Goal: Task Accomplishment & Management: Manage account settings

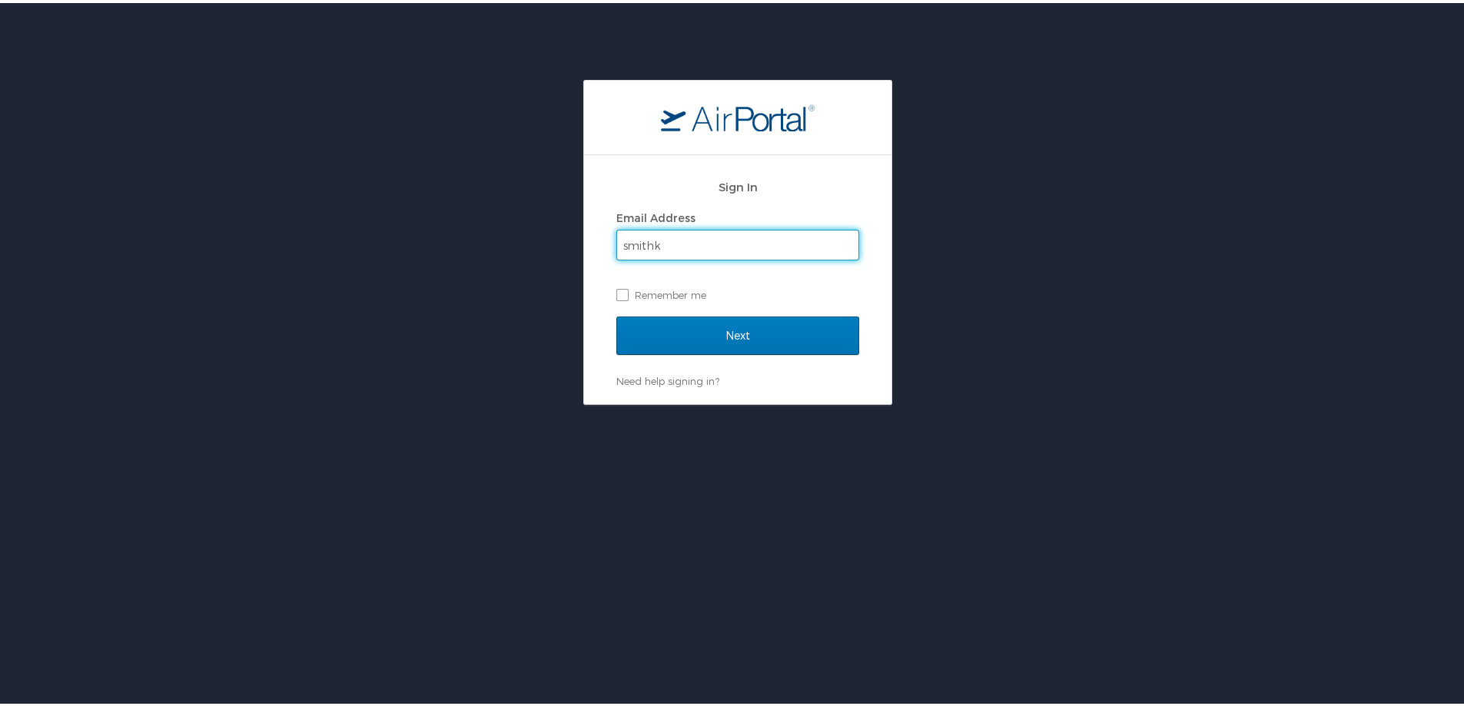
type input "smithke@gram.edu"
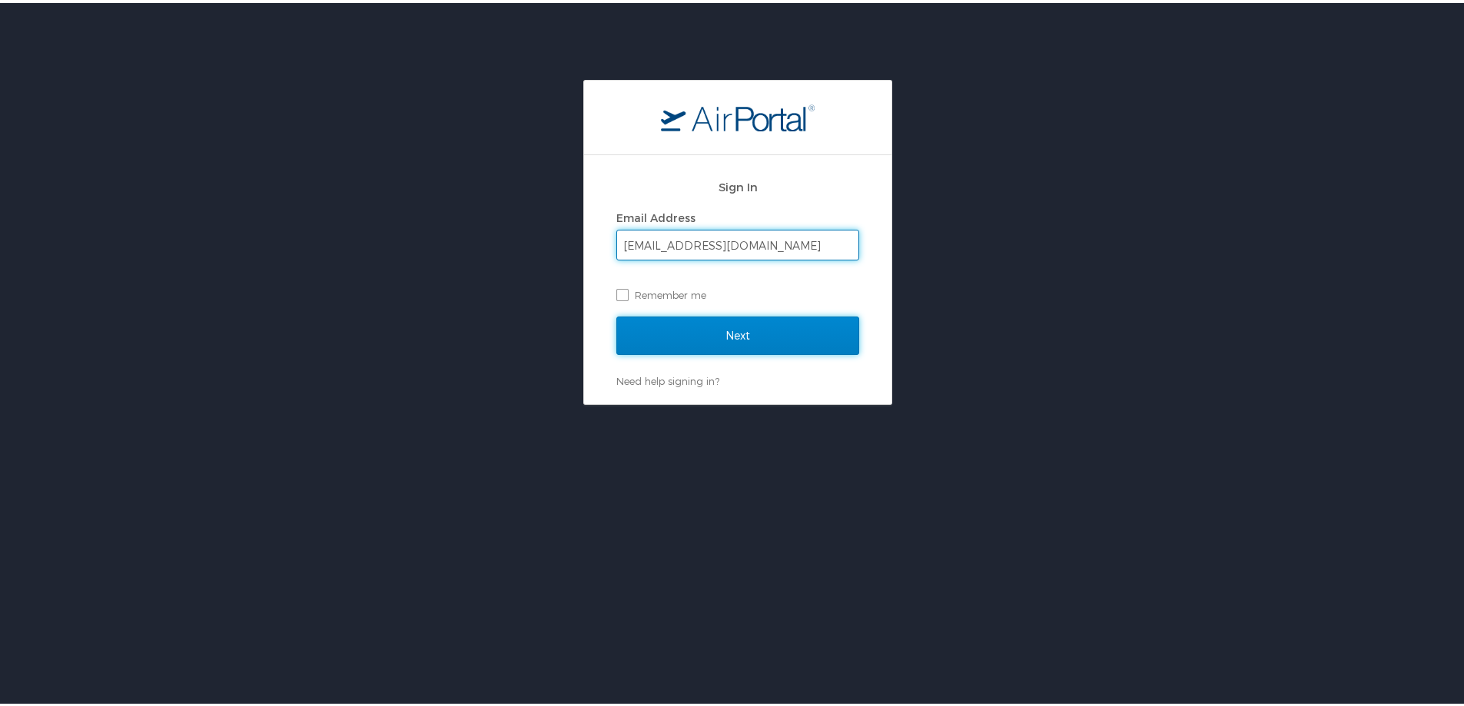
click at [706, 334] on input "Next" at bounding box center [737, 333] width 243 height 38
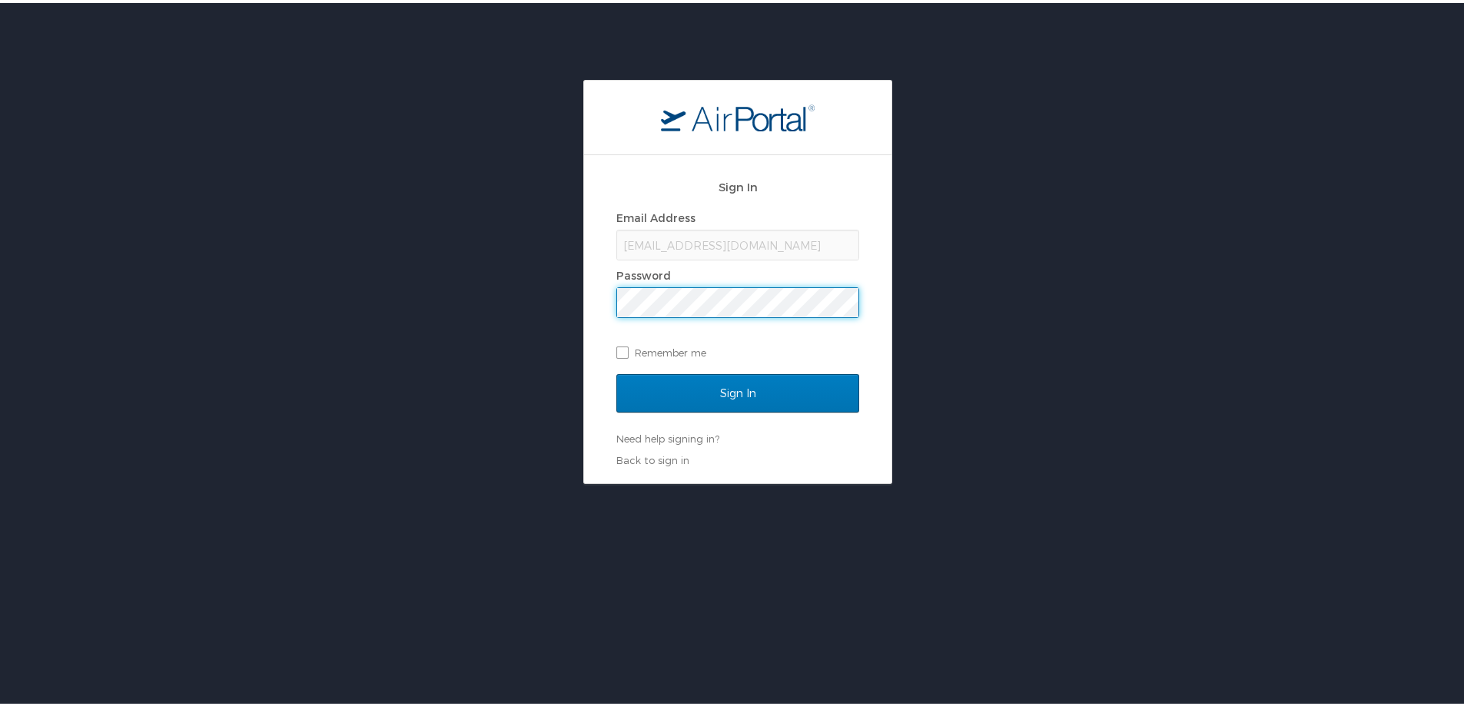
click at [616, 371] on input "Sign In" at bounding box center [737, 390] width 243 height 38
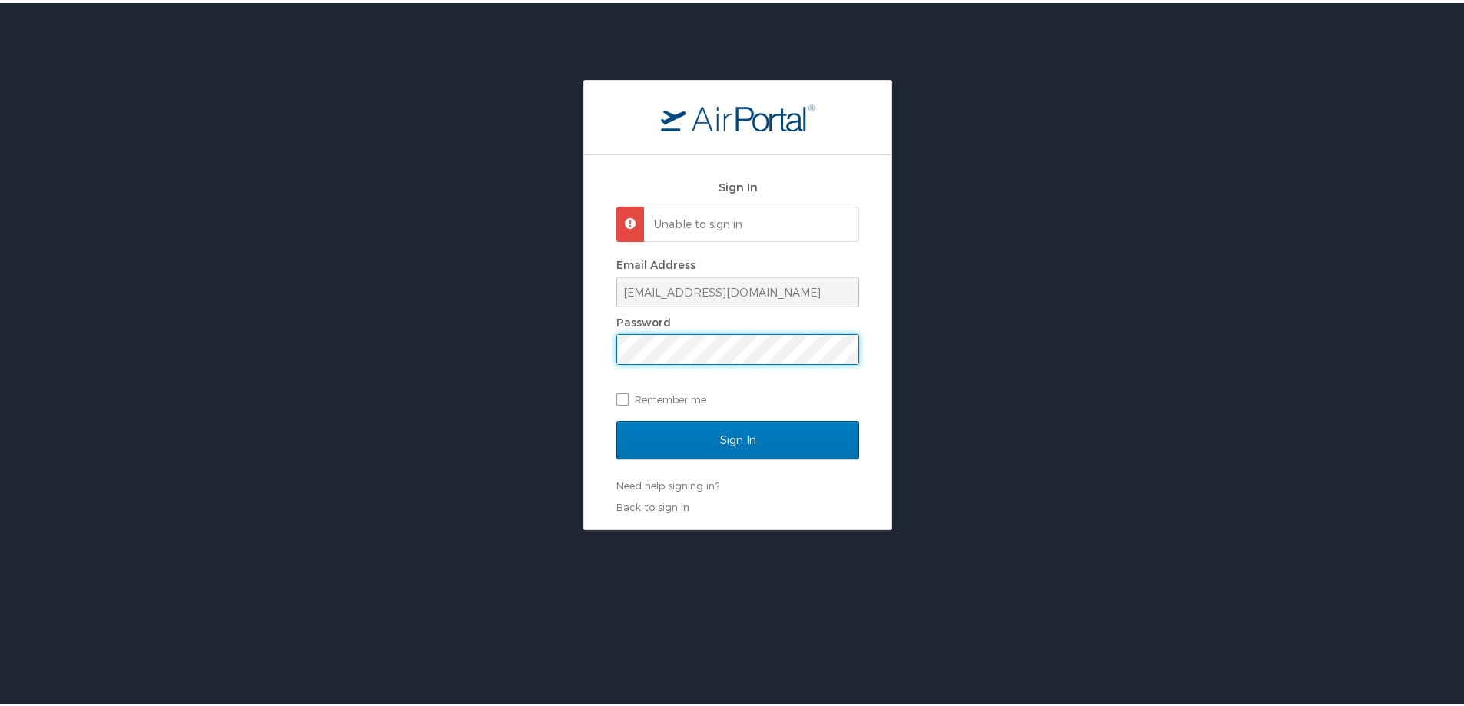
click at [420, 328] on div "Sign In Unable to sign in Email Address smithke@gram.edu Password Remember me S…" at bounding box center [738, 302] width 1476 height 450
click at [616, 418] on input "Sign In" at bounding box center [737, 437] width 243 height 38
click at [520, 330] on div "Sign In Unable to sign in Email Address smithke@gram.edu Password Remember me S…" at bounding box center [738, 302] width 1476 height 450
click at [616, 418] on input "Sign In" at bounding box center [737, 437] width 243 height 38
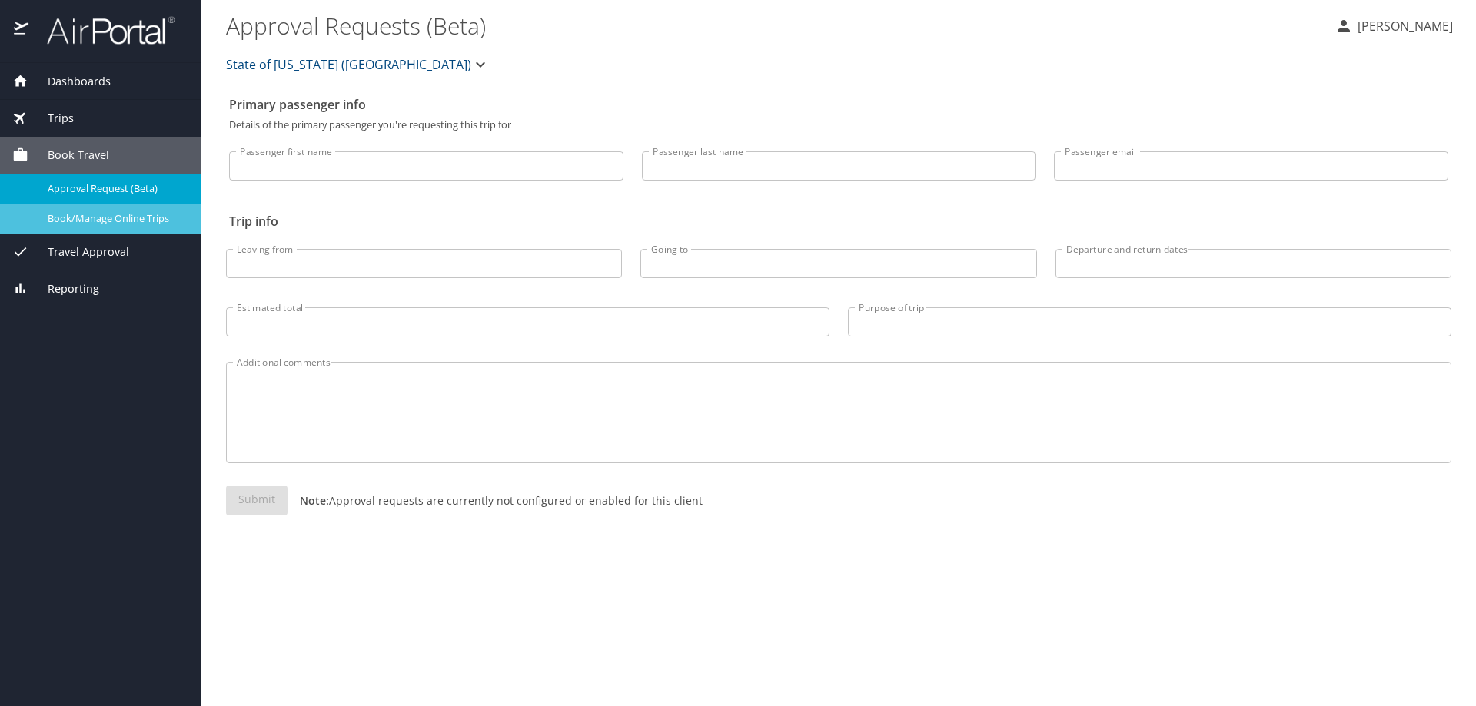
click at [86, 219] on span "Book/Manage Online Trips" at bounding box center [115, 218] width 135 height 15
click at [145, 217] on span "Book/Manage Online Trips" at bounding box center [115, 218] width 135 height 15
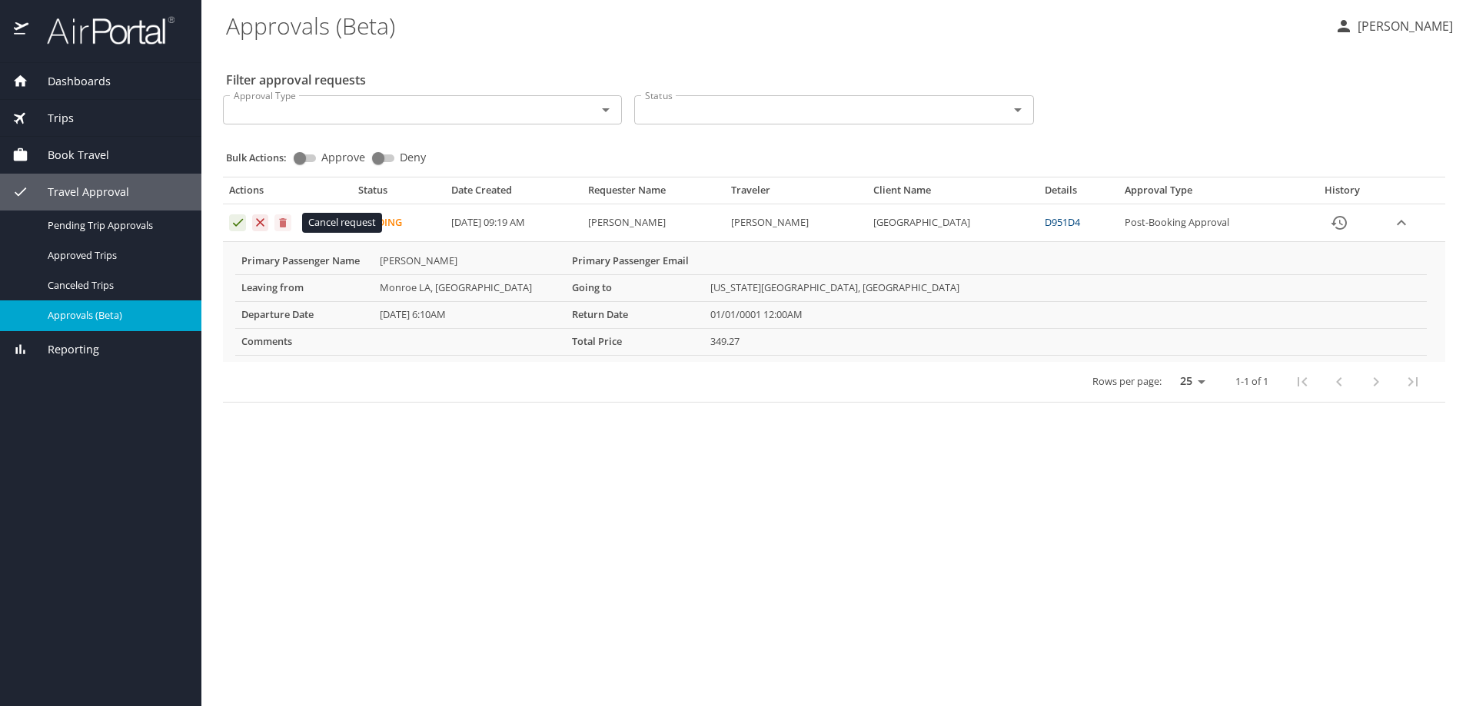
click at [287, 221] on icon "Approval table" at bounding box center [283, 223] width 12 height 12
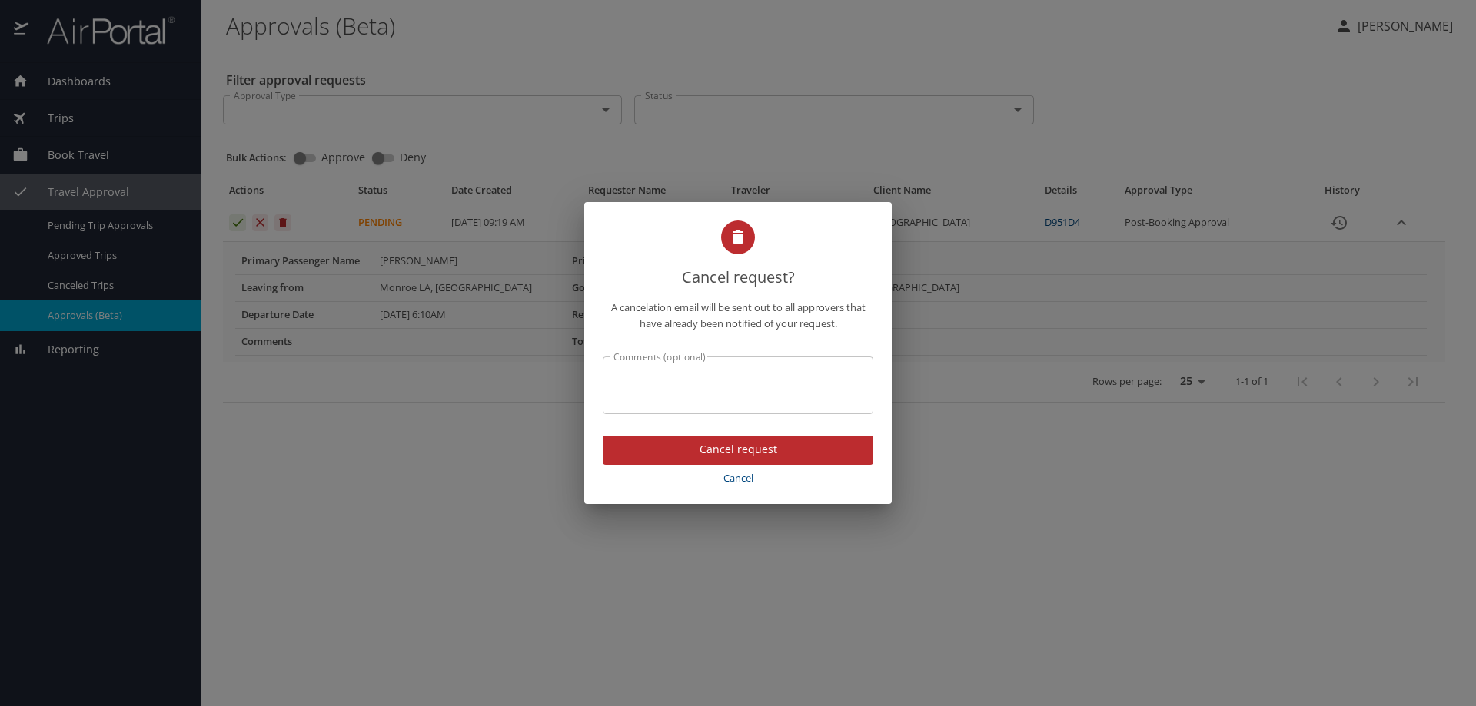
click at [732, 452] on span "Cancel request" at bounding box center [738, 449] width 246 height 19
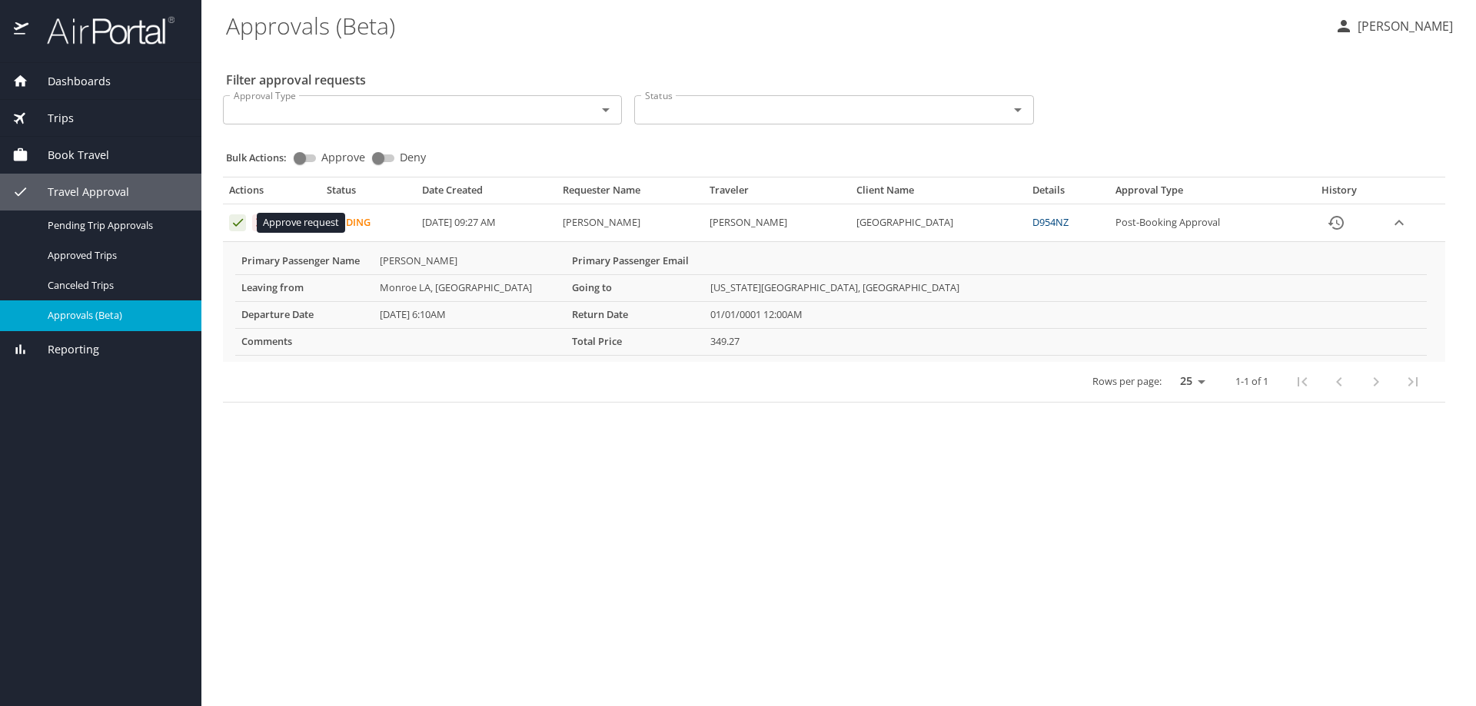
click at [239, 221] on icon "Approval table" at bounding box center [238, 222] width 15 height 15
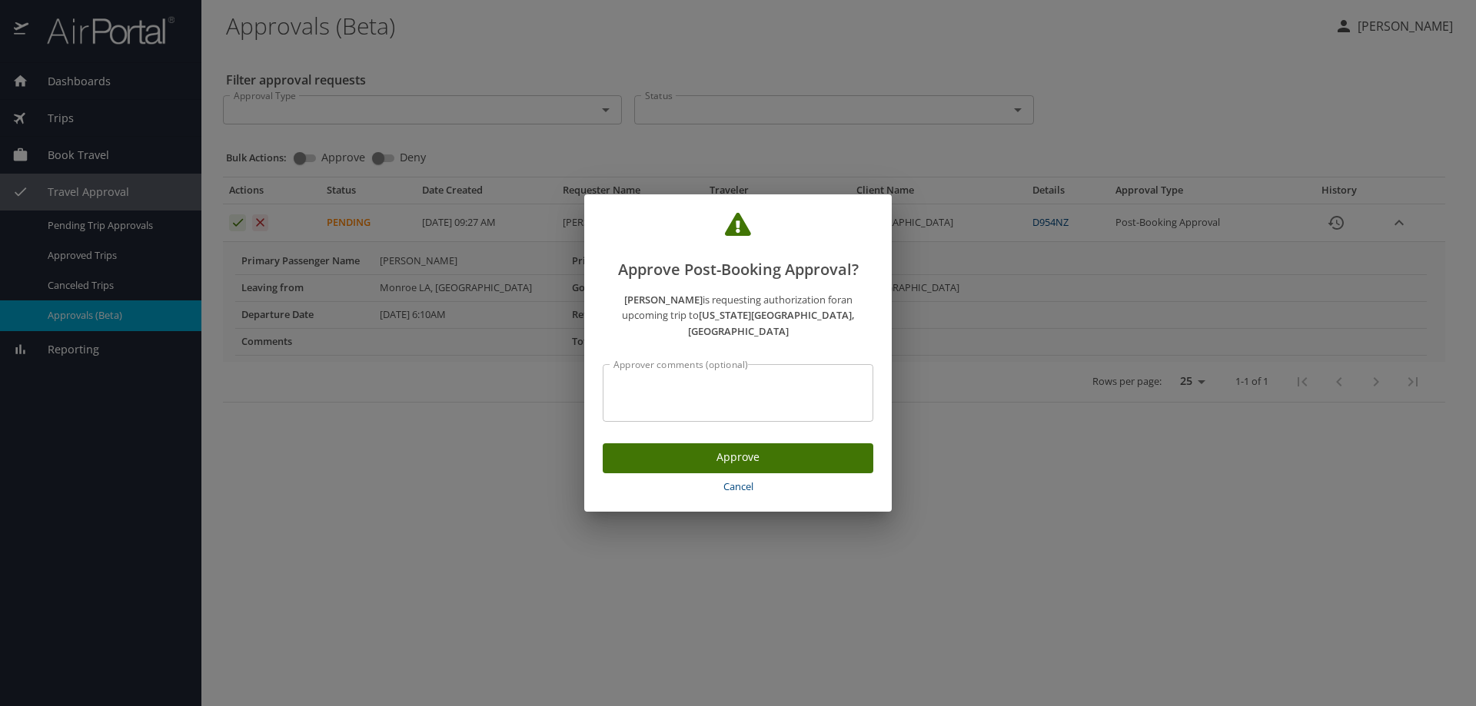
click at [683, 456] on span "Approve" at bounding box center [738, 457] width 246 height 19
